Goal: Download file/media

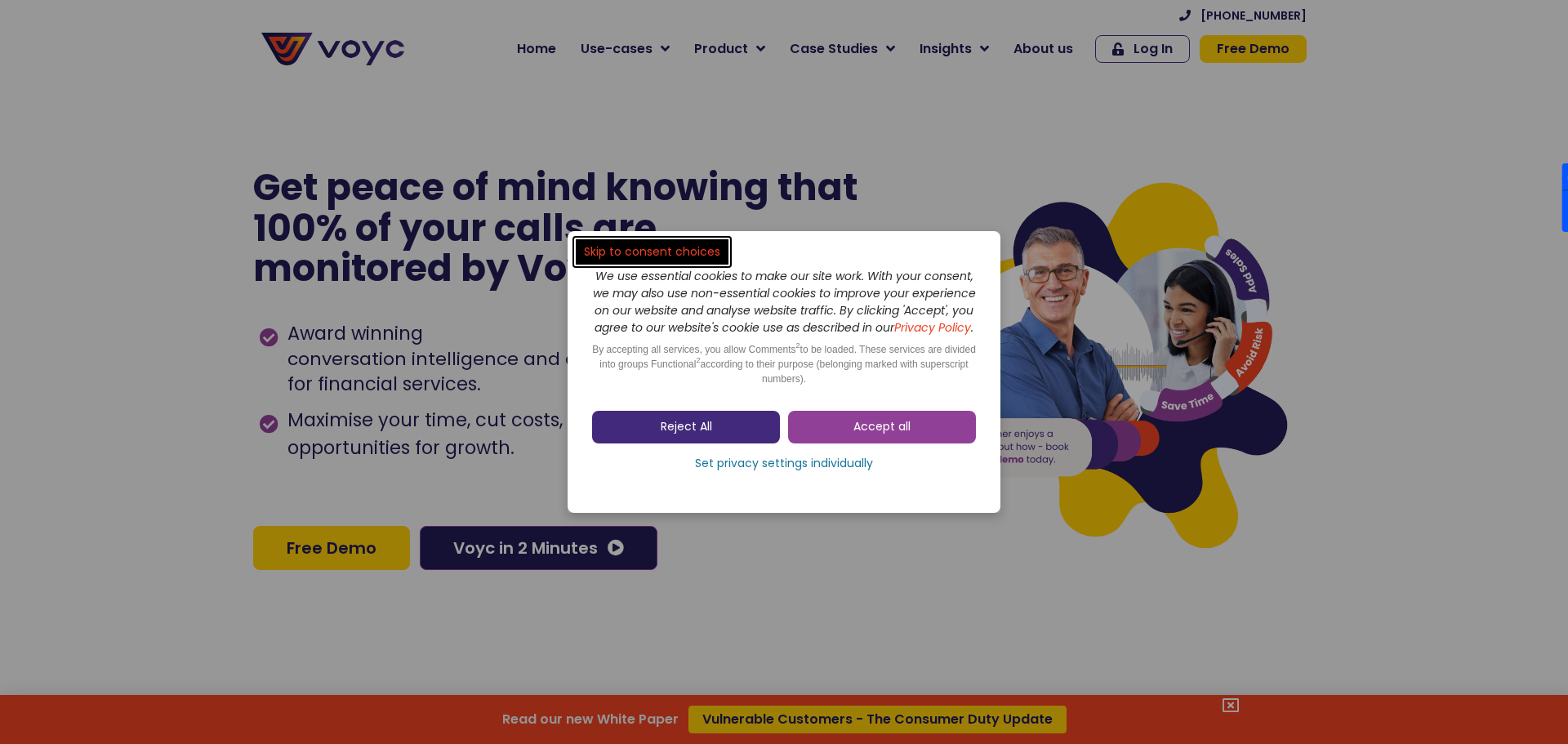
click at [736, 431] on link "Reject All" at bounding box center [685, 426] width 187 height 33
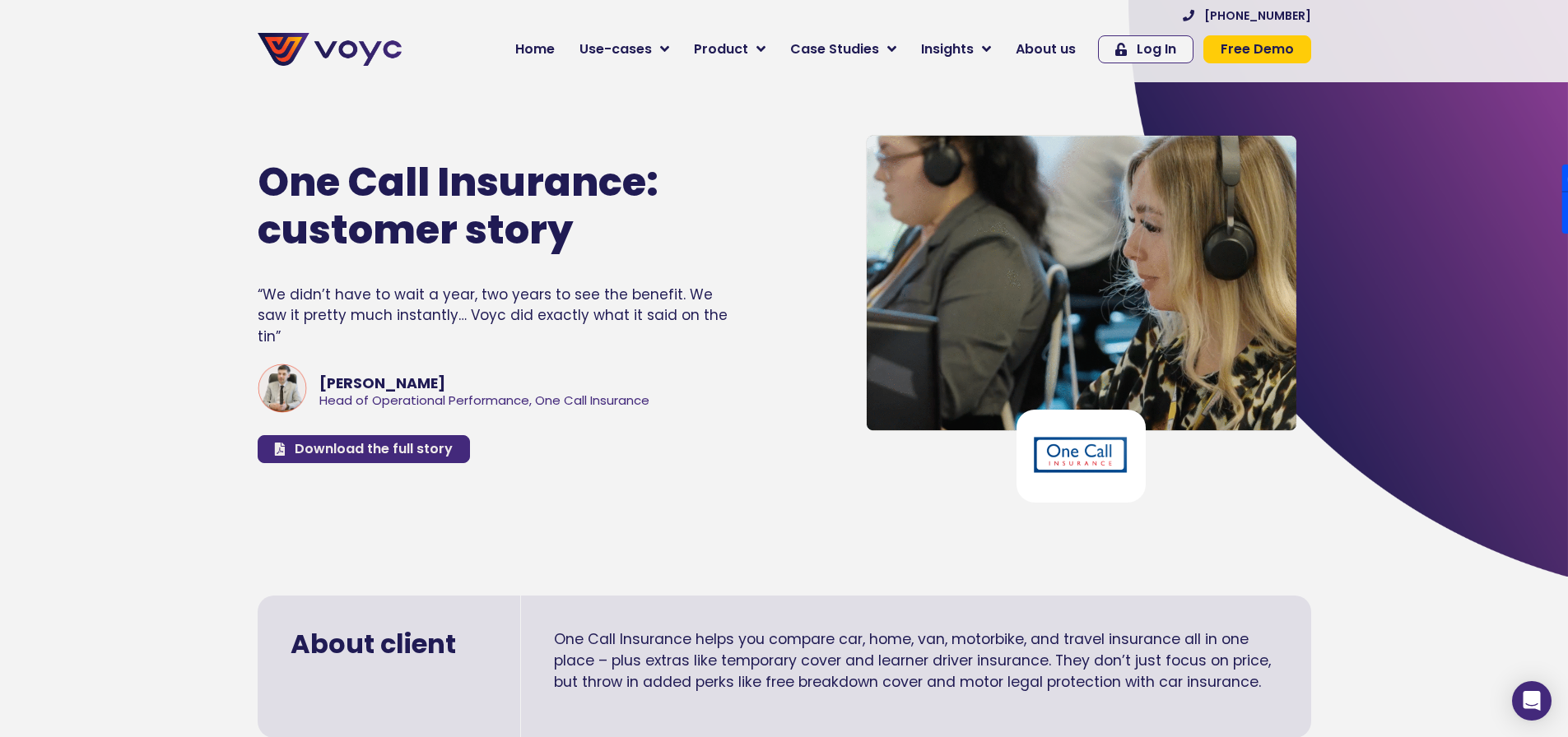
click at [417, 442] on span "Download the full story" at bounding box center [374, 448] width 158 height 13
